Goal: Transaction & Acquisition: Download file/media

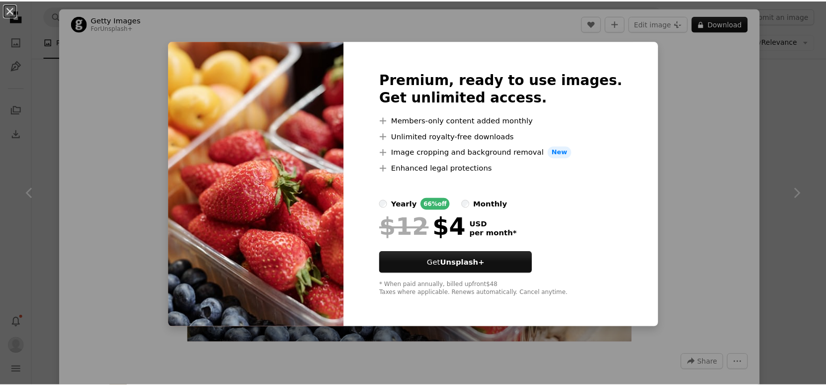
scroll to position [5867, 0]
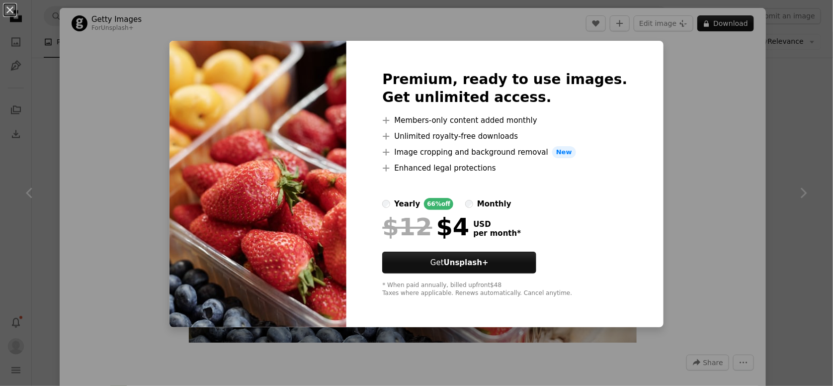
click at [781, 65] on div "An X shape Premium, ready to use images. Get unlimited access. A plus sign Memb…" at bounding box center [416, 193] width 833 height 386
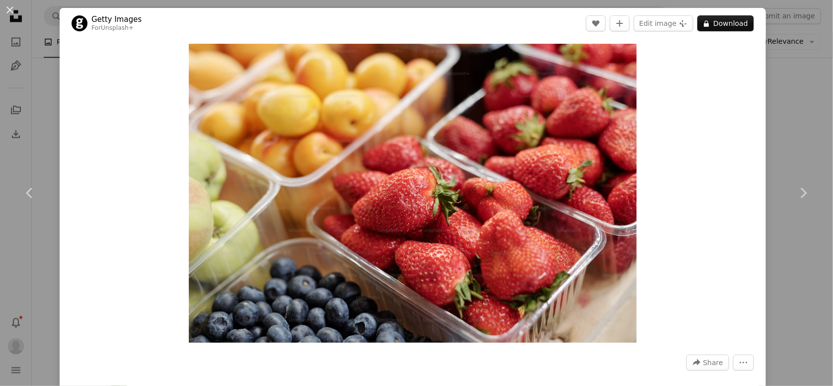
click at [781, 65] on div "An X shape Chevron left Chevron right Getty Images For Unsplash+ A heart A plus…" at bounding box center [416, 193] width 833 height 386
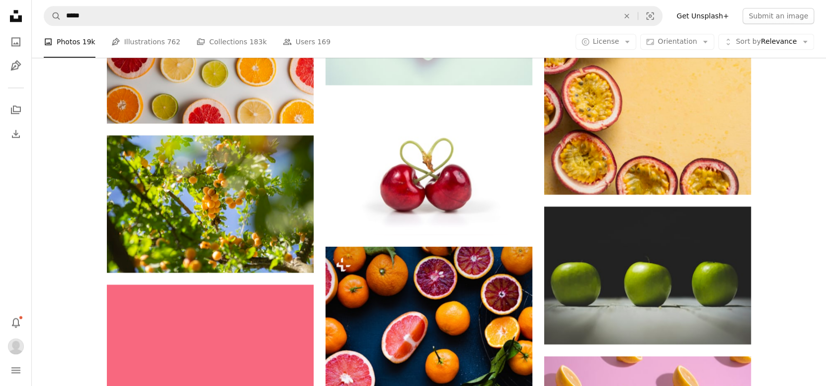
scroll to position [13572, 0]
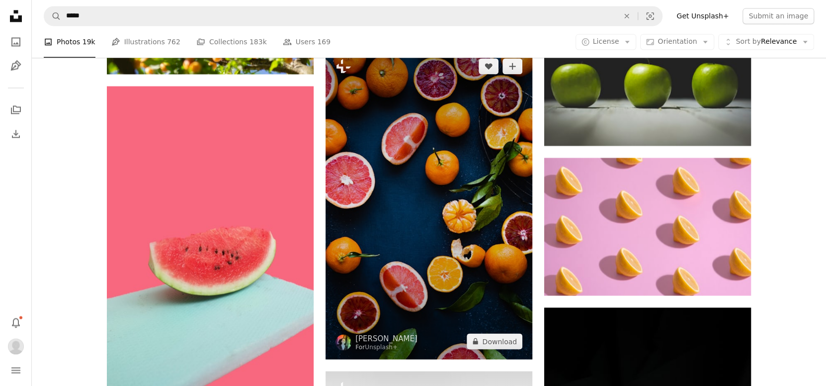
click at [424, 202] on img at bounding box center [429, 203] width 207 height 311
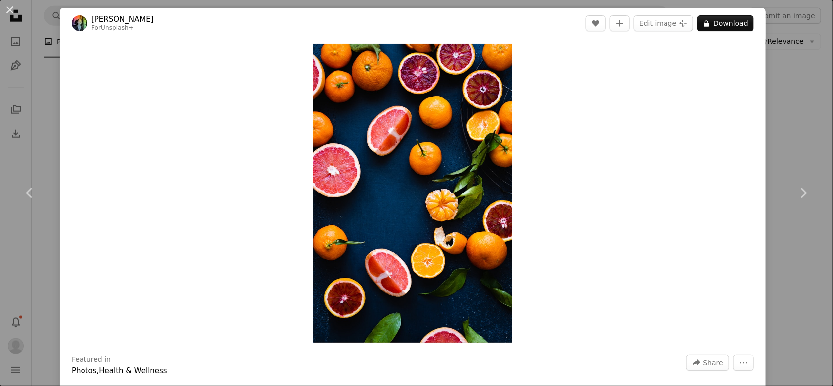
click at [808, 108] on div "An X shape Chevron left Chevron right [PERSON_NAME] For Unsplash+ A heart A plu…" at bounding box center [416, 193] width 833 height 386
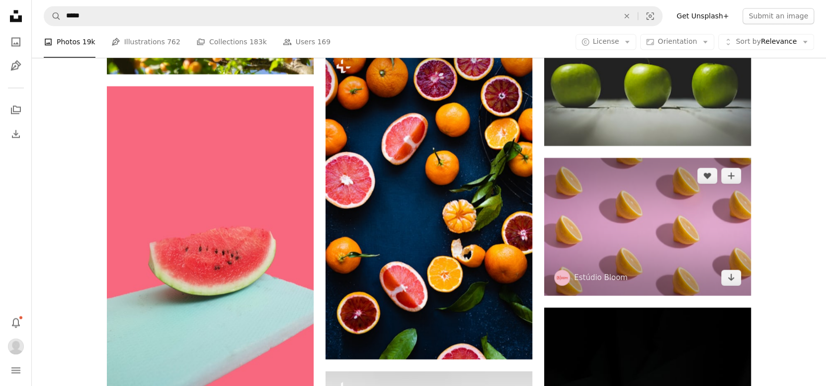
click at [705, 186] on img at bounding box center [647, 227] width 207 height 138
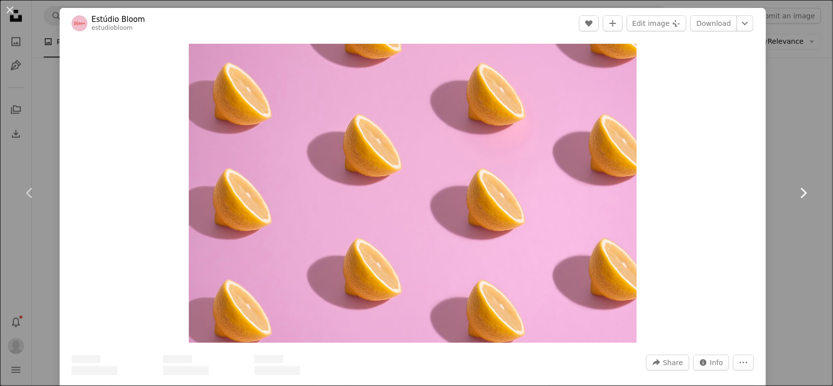
click at [804, 147] on link "Chevron right" at bounding box center [804, 192] width 60 height 95
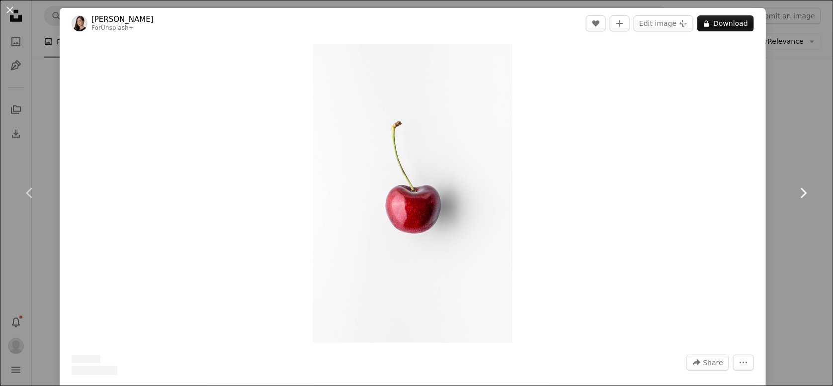
click at [800, 158] on link "Chevron right" at bounding box center [804, 192] width 60 height 95
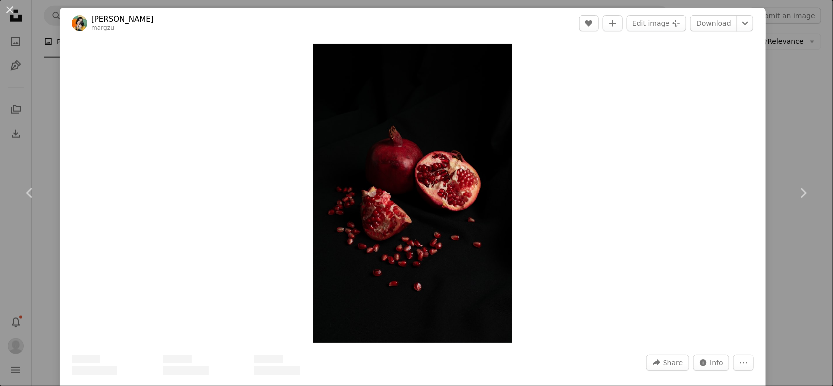
click at [801, 326] on div "An X shape Chevron left Chevron right [PERSON_NAME] margzu A heart A plus sign …" at bounding box center [416, 193] width 833 height 386
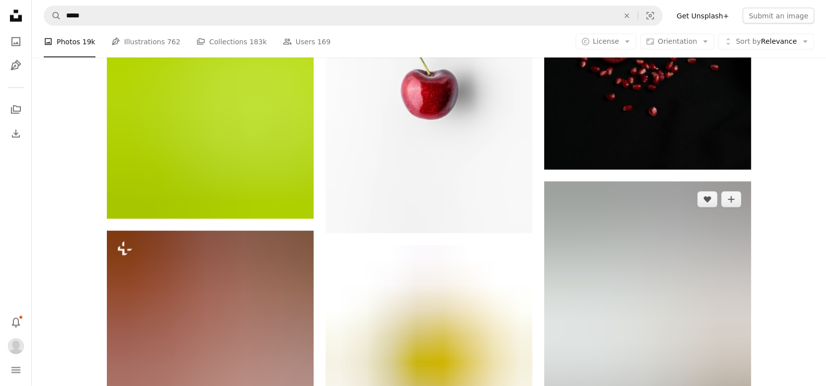
scroll to position [14169, 0]
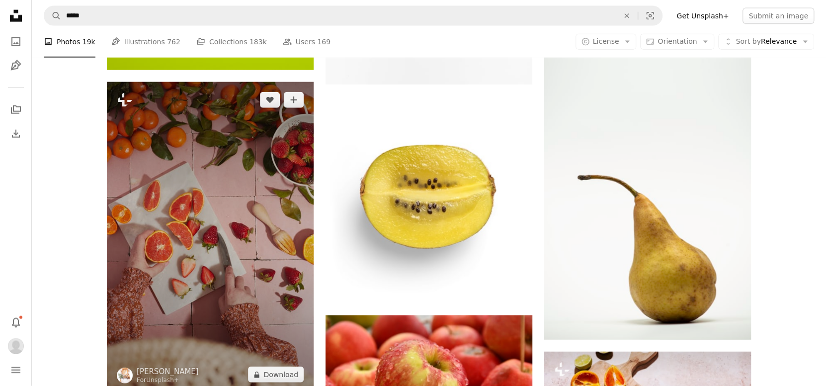
click at [224, 250] on img at bounding box center [210, 237] width 207 height 310
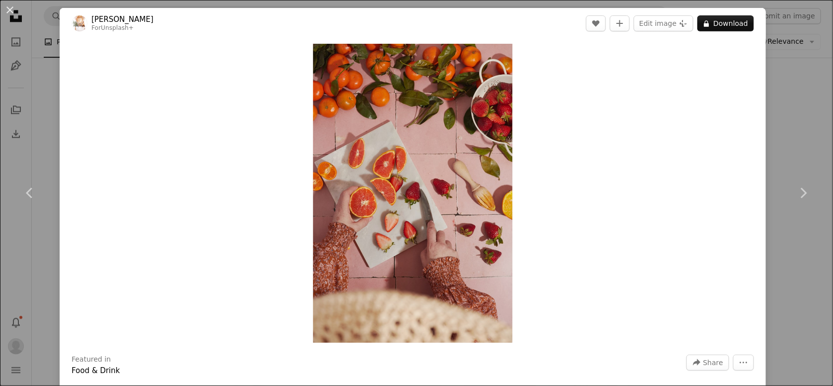
click at [803, 119] on div "An X shape Chevron left Chevron right [PERSON_NAME] For Unsplash+ A heart A plu…" at bounding box center [416, 193] width 833 height 386
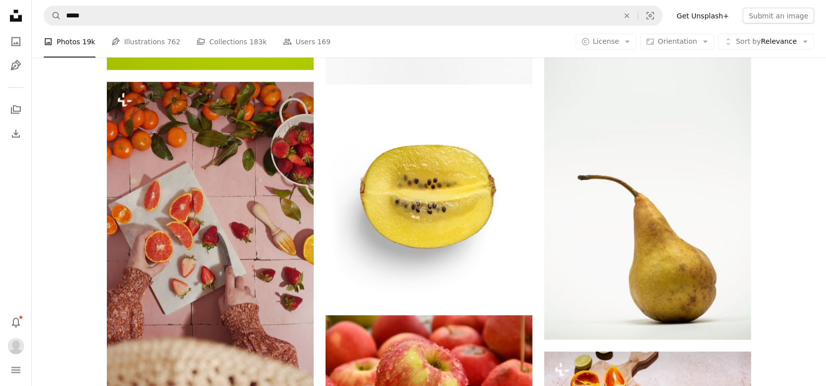
scroll to position [14269, 0]
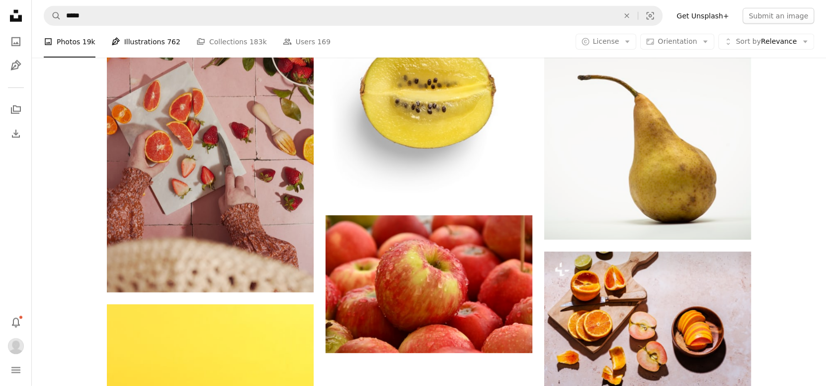
click at [147, 40] on link "Pen Tool Illustrations 762" at bounding box center [145, 42] width 69 height 32
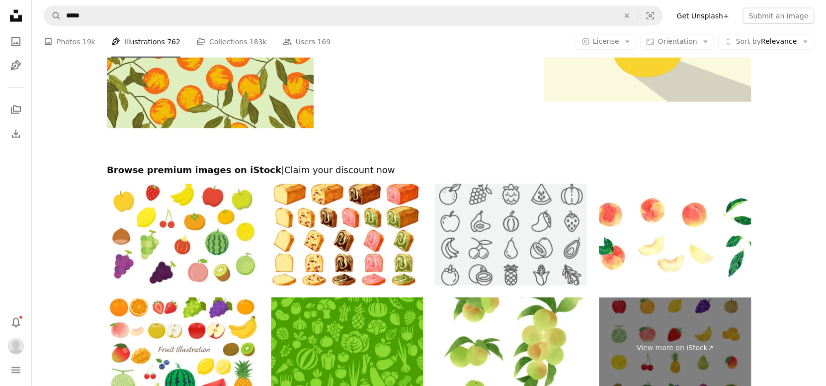
scroll to position [1358, 0]
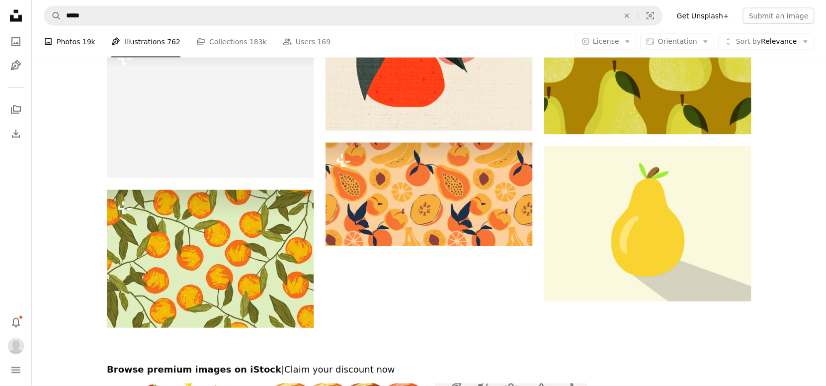
click at [69, 47] on link "A photo Photos 19k" at bounding box center [70, 42] width 52 height 32
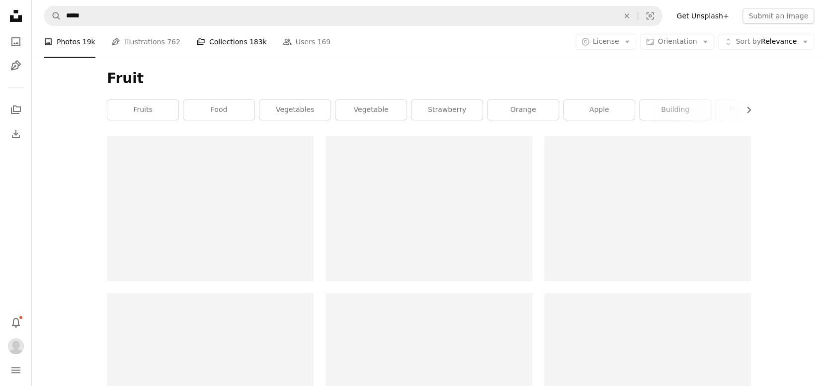
click at [225, 36] on link "A stack of folders Collections 183k" at bounding box center [231, 42] width 71 height 32
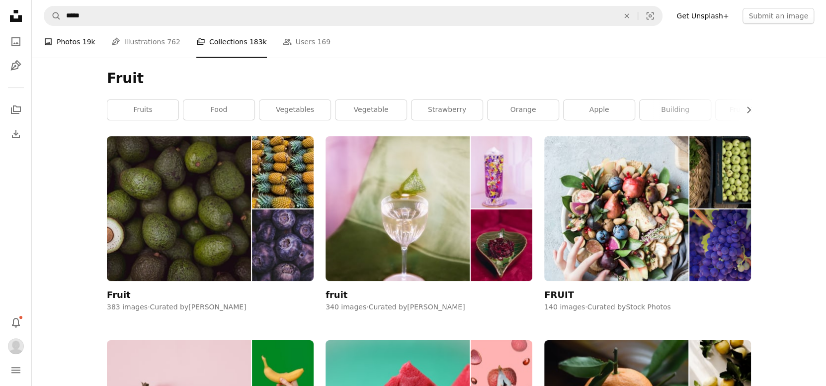
click at [80, 42] on link "A photo Photos 19k" at bounding box center [70, 42] width 52 height 32
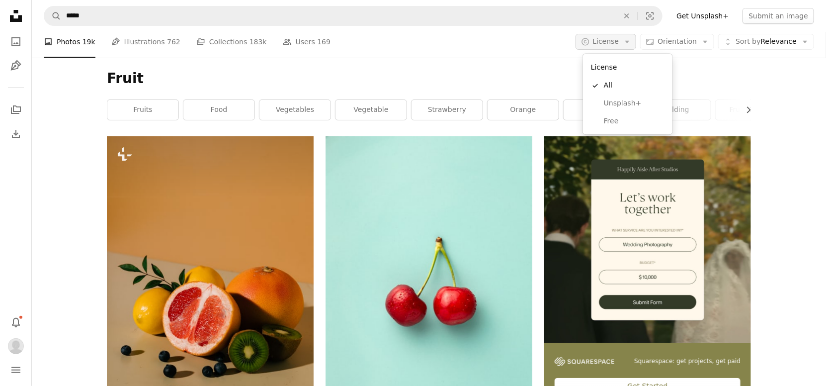
click at [619, 44] on span "License" at bounding box center [606, 41] width 26 height 8
click at [617, 117] on span "Free" at bounding box center [634, 121] width 61 height 10
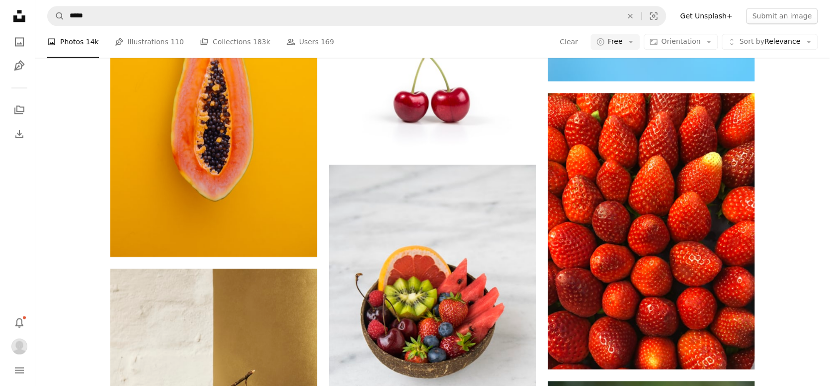
scroll to position [1044, 0]
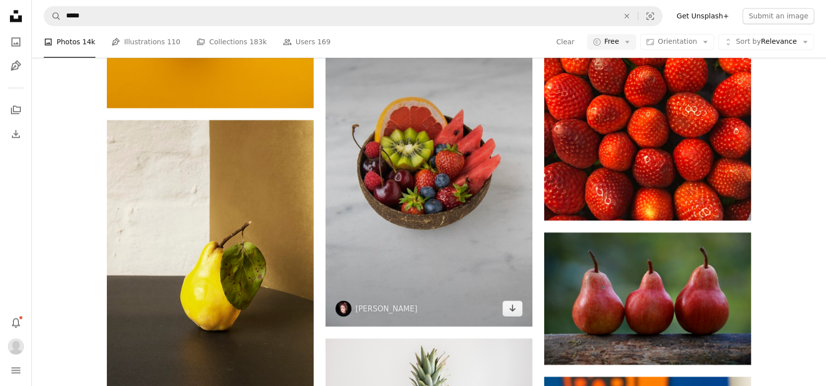
click at [445, 236] on img at bounding box center [429, 171] width 207 height 310
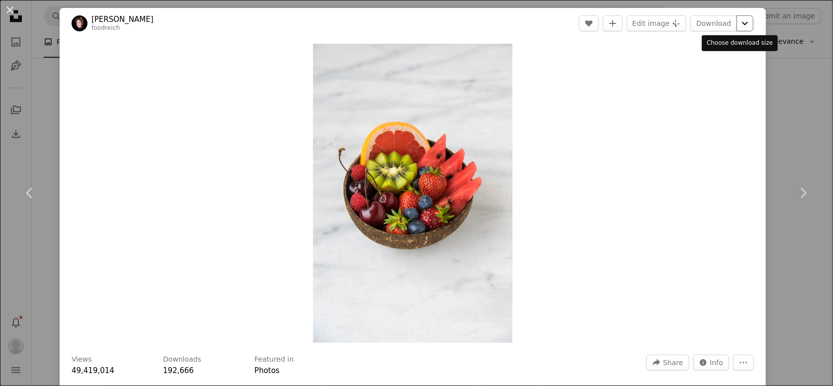
click at [737, 24] on icon "Chevron down" at bounding box center [745, 23] width 16 height 12
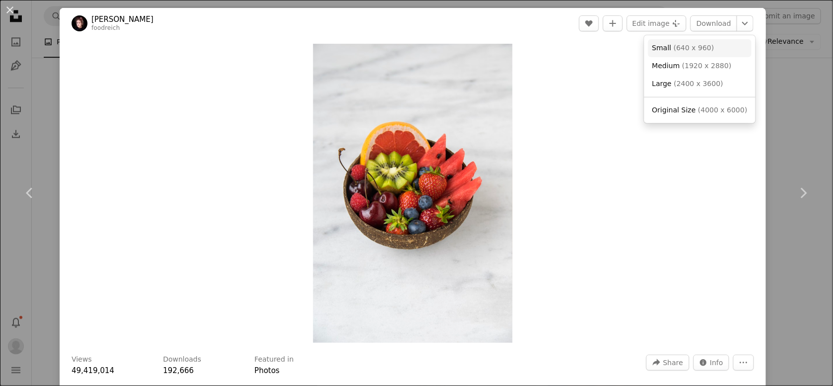
click at [719, 49] on link "Small ( 640 x 960 )" at bounding box center [699, 48] width 103 height 18
